Goal: Check status

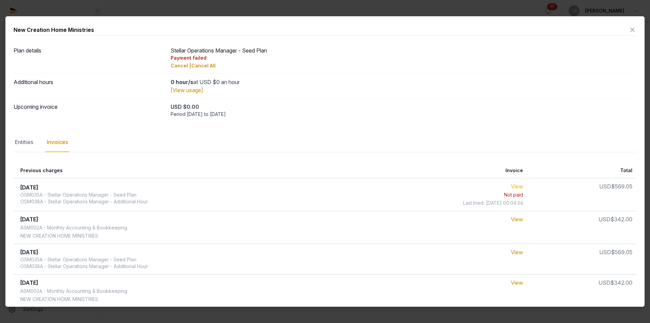
click at [520, 184] on link "View" at bounding box center [517, 186] width 12 height 7
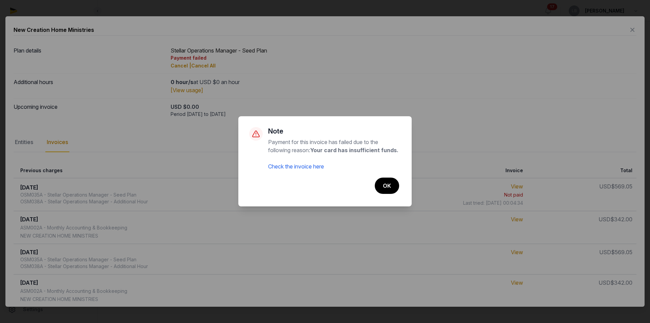
click at [308, 169] on link "Check the invoice here" at bounding box center [296, 166] width 56 height 7
click at [379, 183] on button "OK" at bounding box center [386, 185] width 25 height 17
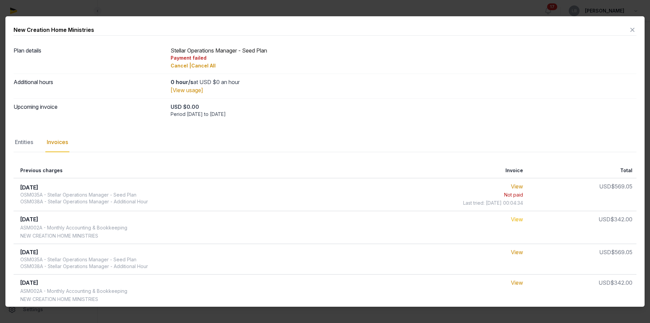
click at [515, 219] on link "View" at bounding box center [517, 219] width 12 height 7
click at [520, 187] on link "View" at bounding box center [517, 186] width 12 height 7
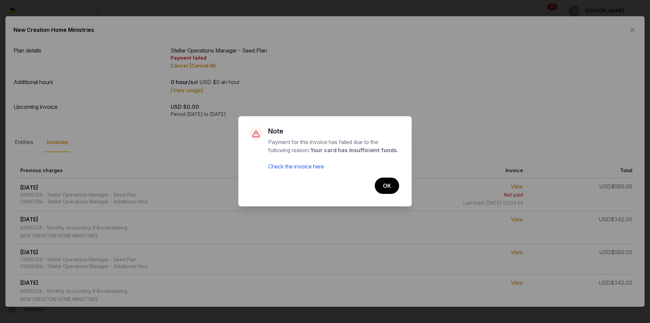
click at [523, 251] on div "× Note Payment for this invoice has failed due to the following reason: Your ca…" at bounding box center [325, 161] width 650 height 323
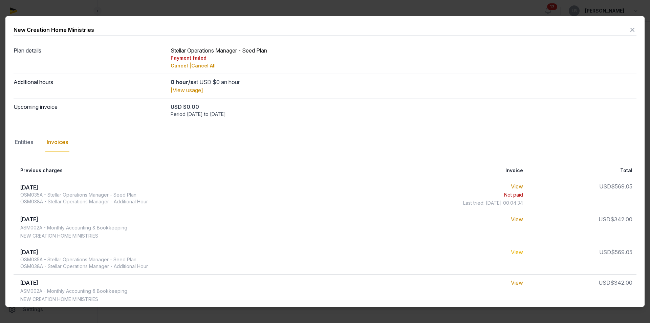
click at [519, 253] on link "View" at bounding box center [517, 251] width 12 height 7
click at [519, 187] on link "View" at bounding box center [517, 186] width 12 height 7
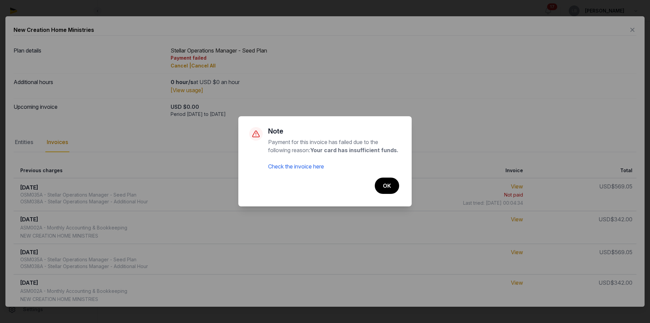
click at [313, 168] on link "Check the invoice here" at bounding box center [296, 166] width 56 height 7
click at [394, 187] on button "OK" at bounding box center [386, 185] width 25 height 17
